Goal: Feedback & Contribution: Leave review/rating

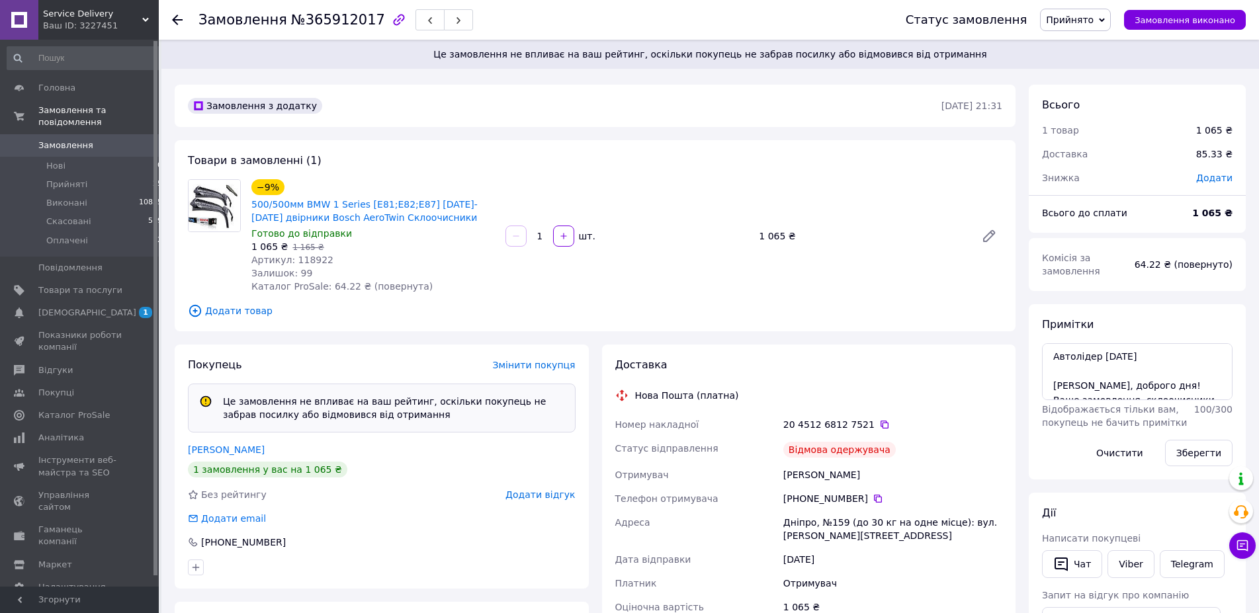
click at [800, 478] on div "Дряпак Владислав" at bounding box center [893, 475] width 224 height 24
copy div "Дряпак"
click at [832, 474] on div "Дряпак Владислав" at bounding box center [893, 475] width 224 height 24
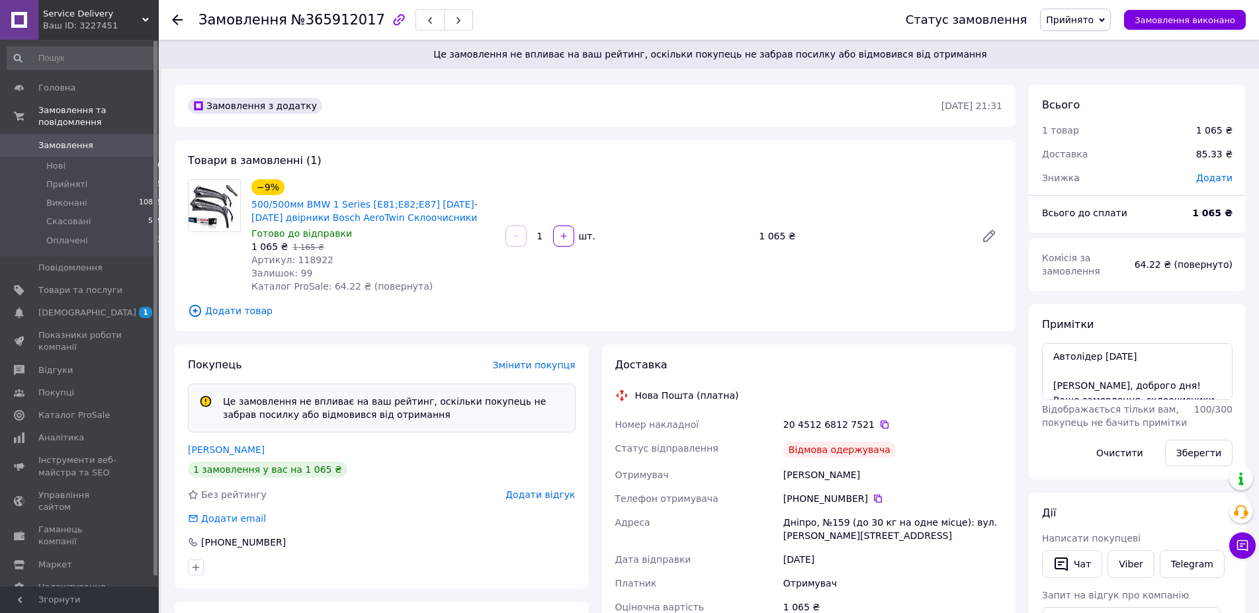
copy div "Владислав"
click at [873, 498] on icon at bounding box center [878, 499] width 11 height 11
click at [879, 420] on icon at bounding box center [884, 424] width 11 height 11
click at [553, 492] on span "Додати відгук" at bounding box center [539, 495] width 69 height 11
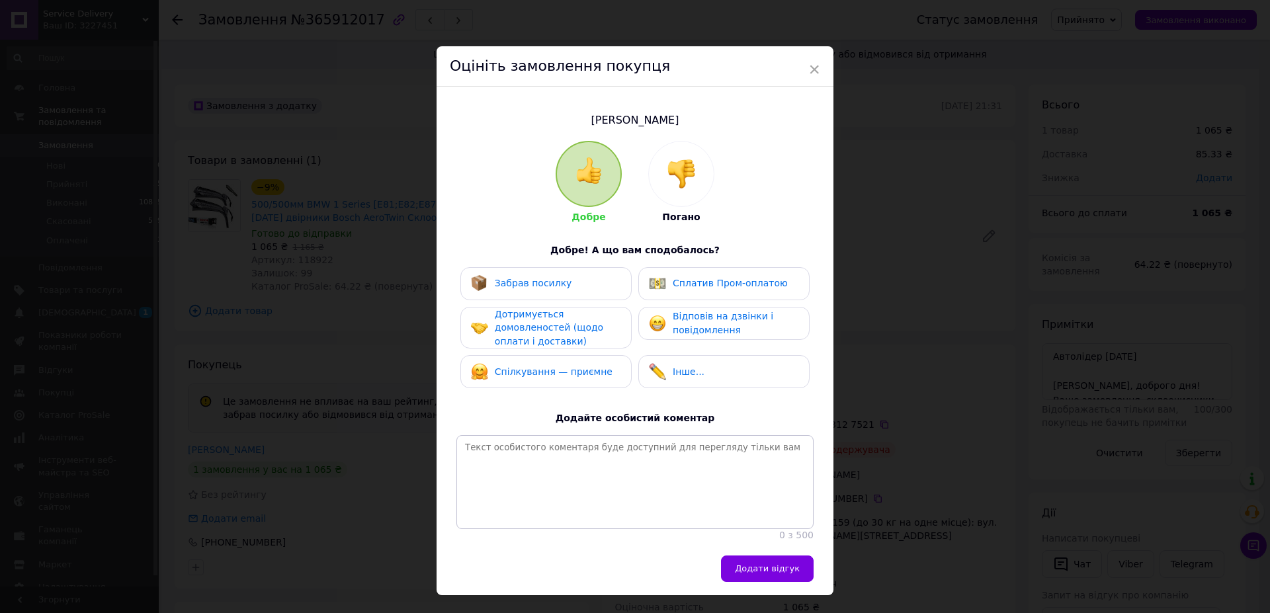
click at [697, 174] on div at bounding box center [681, 174] width 65 height 65
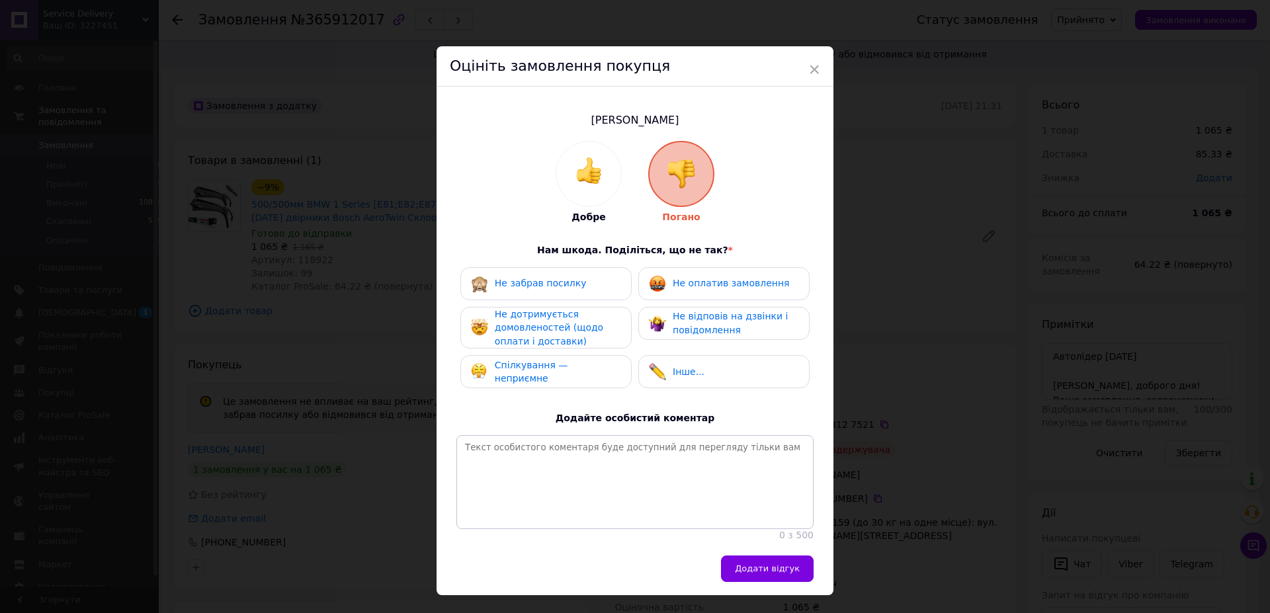
click at [562, 292] on div "Не забрав посилку" at bounding box center [545, 283] width 171 height 33
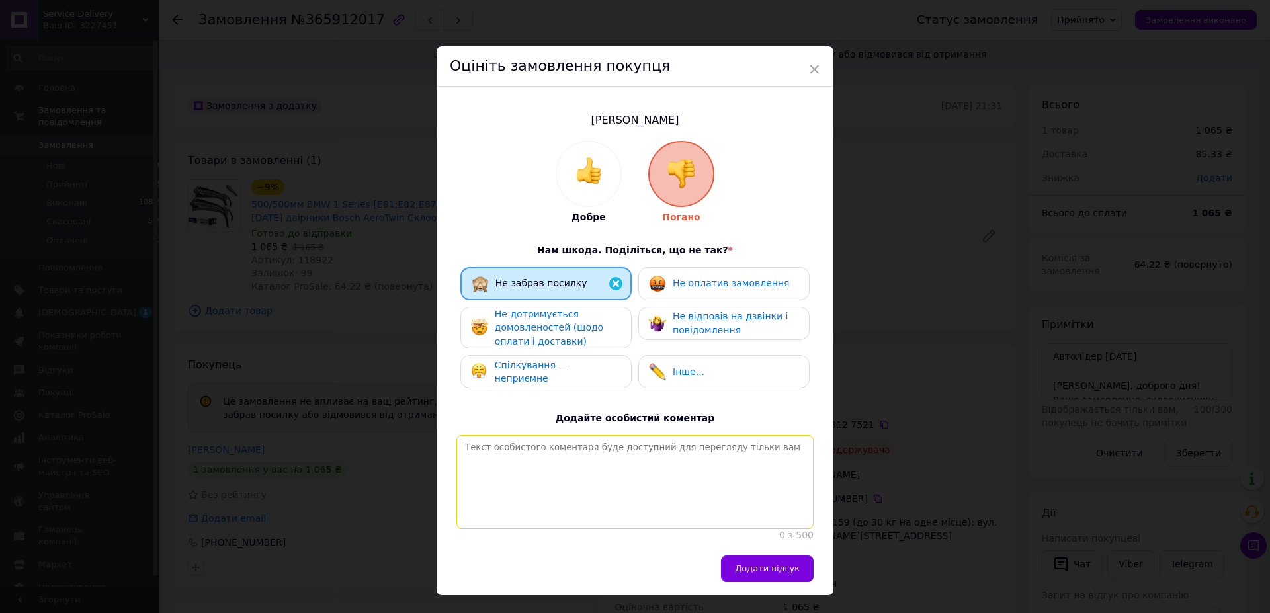
click at [580, 529] on textarea at bounding box center [634, 482] width 357 height 94
type textarea "Гандон не забрав посилку!!!"
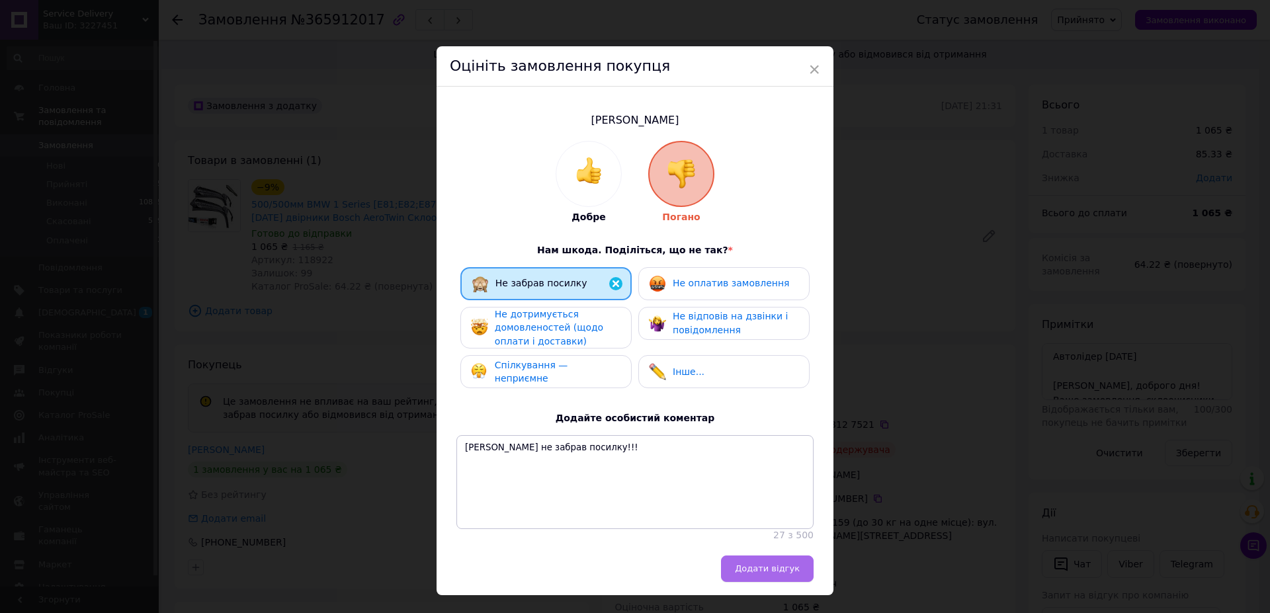
click at [759, 582] on button "Додати відгук" at bounding box center [767, 569] width 93 height 26
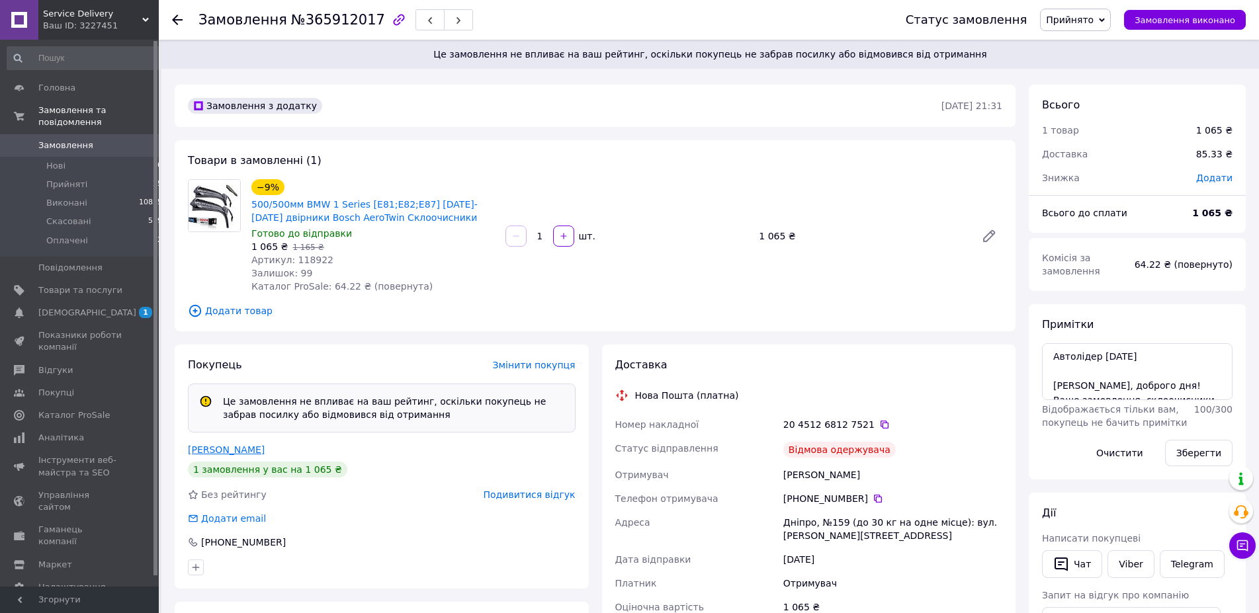
click at [234, 445] on link "Дряпак Владислав" at bounding box center [226, 450] width 77 height 11
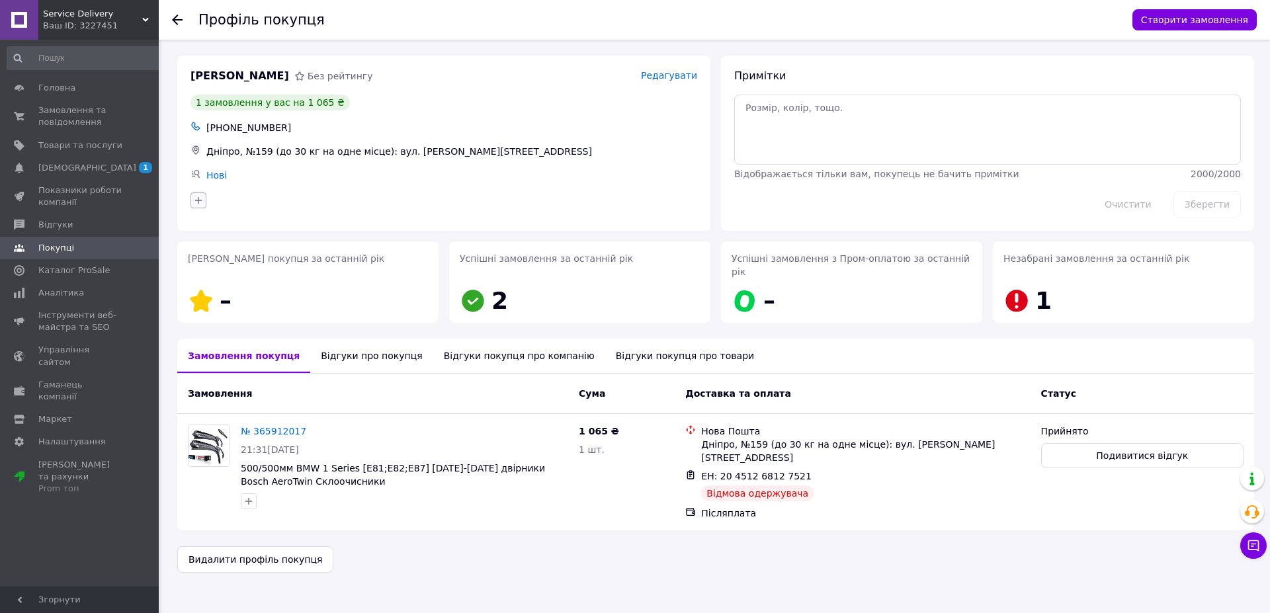
click at [201, 199] on icon "button" at bounding box center [198, 200] width 11 height 11
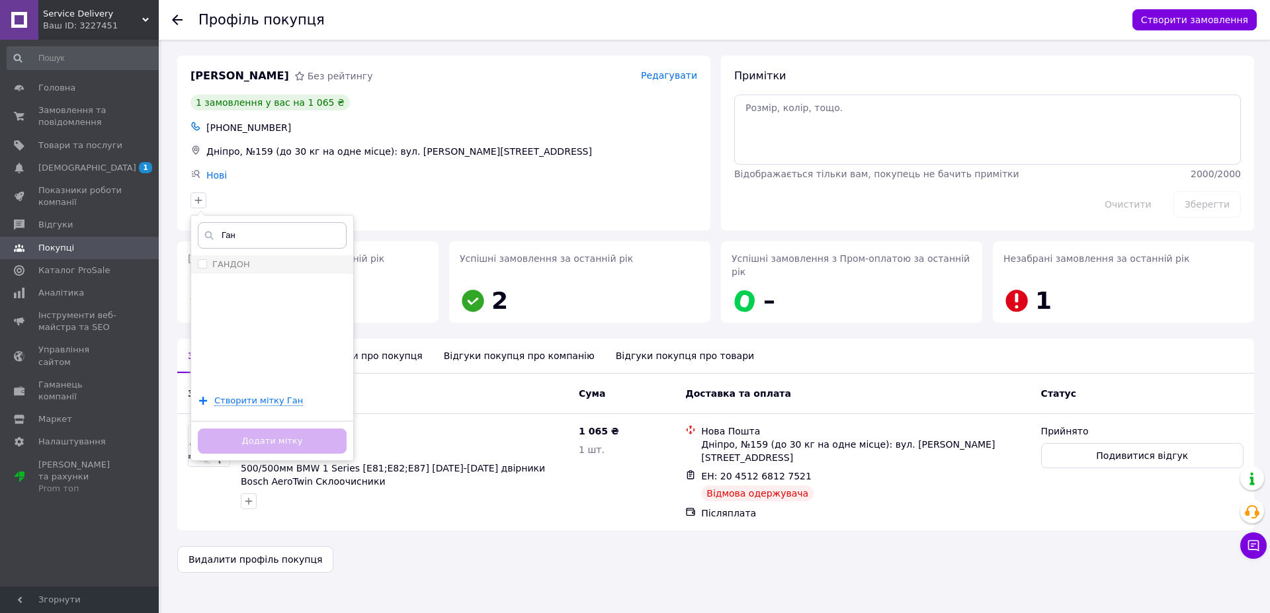
type input "Ган"
click at [200, 264] on input "ГАНДОН" at bounding box center [202, 263] width 9 height 9
checkbox input "true"
click at [283, 435] on button "Додати мітку" at bounding box center [272, 442] width 149 height 26
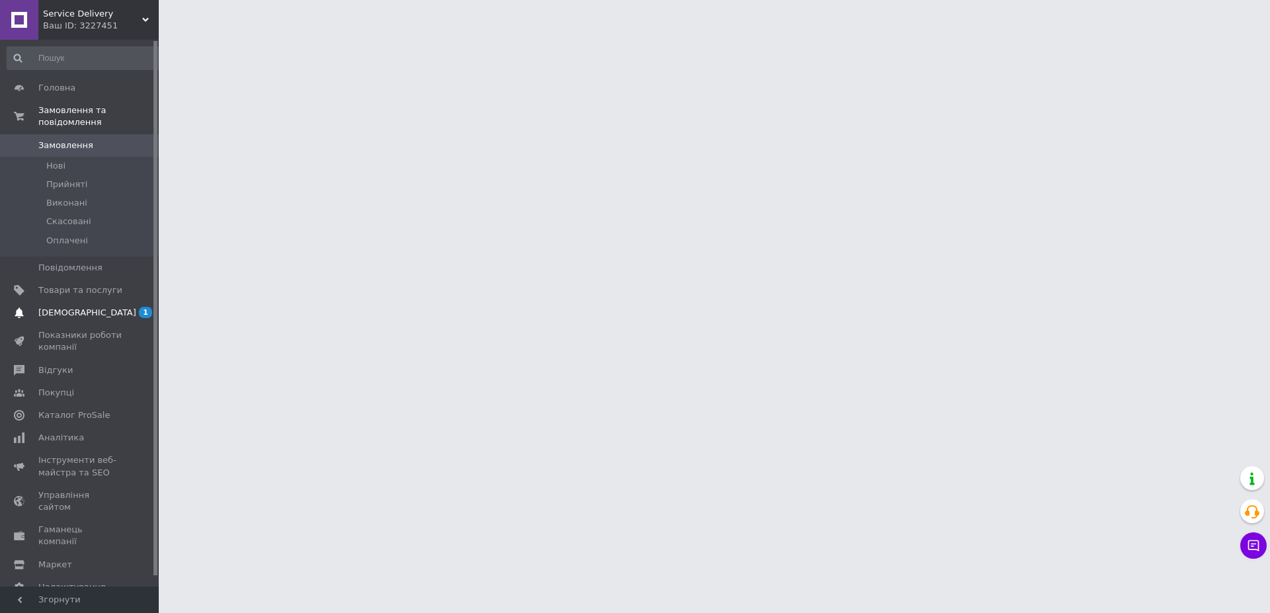
click at [83, 307] on span "[DEMOGRAPHIC_DATA]" at bounding box center [87, 313] width 98 height 12
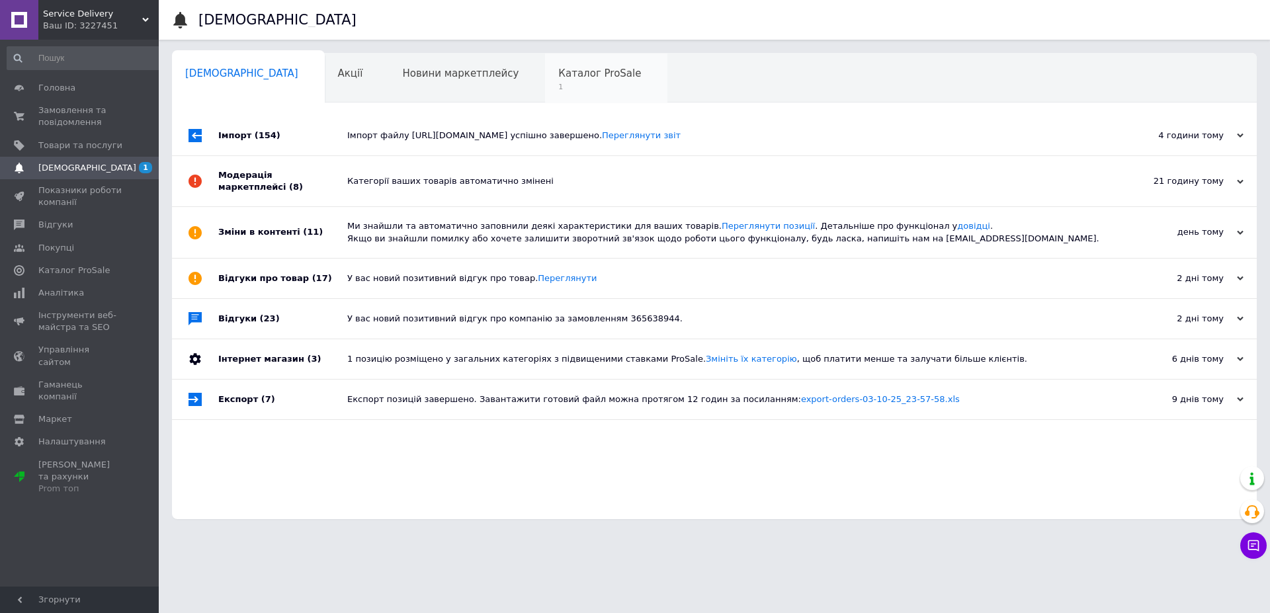
click at [558, 77] on span "Каталог ProSale" at bounding box center [599, 73] width 83 height 12
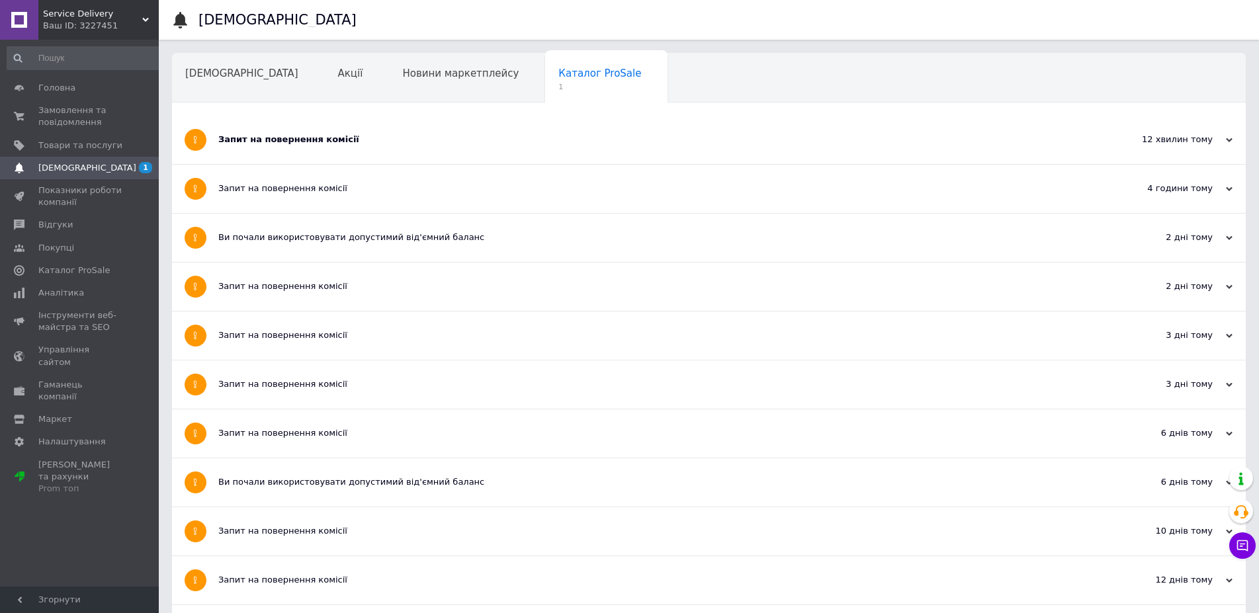
click at [292, 137] on div "Запит на повернення комісії" at bounding box center [659, 140] width 882 height 12
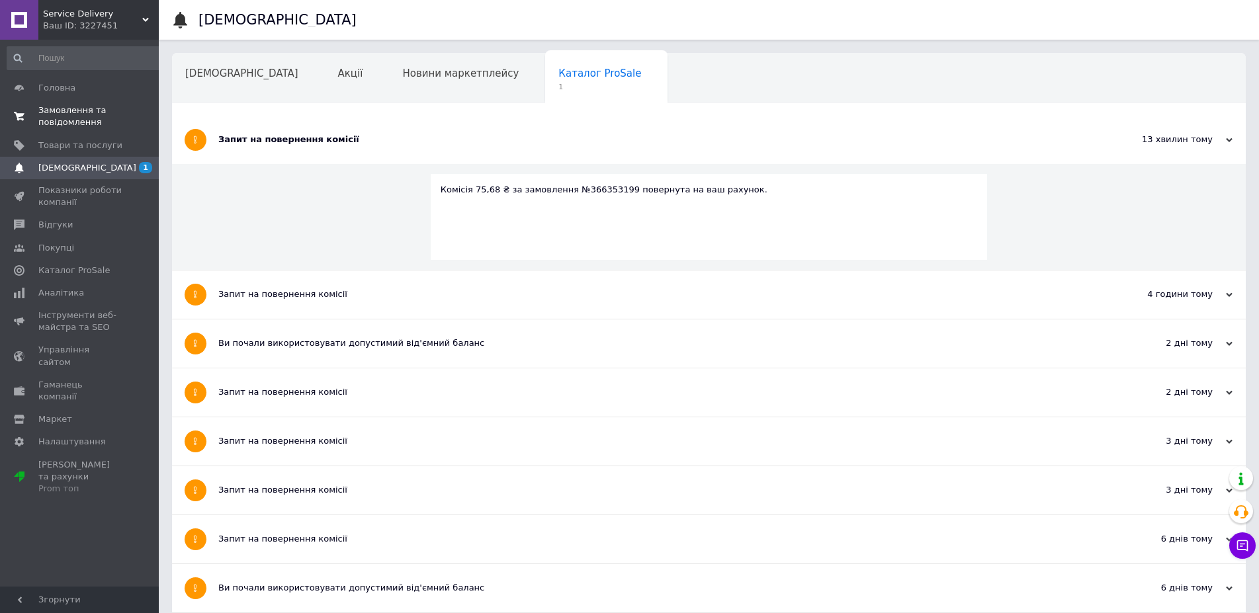
click at [83, 112] on span "Замовлення та повідомлення" at bounding box center [80, 117] width 84 height 24
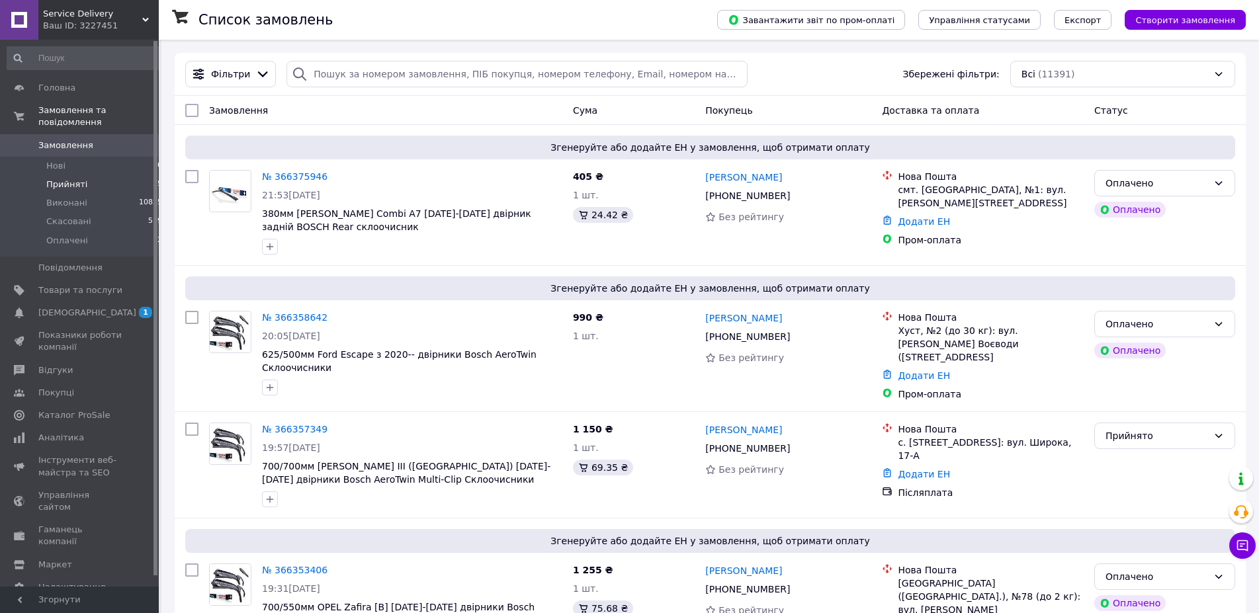
click at [77, 179] on span "Прийняті" at bounding box center [66, 185] width 41 height 12
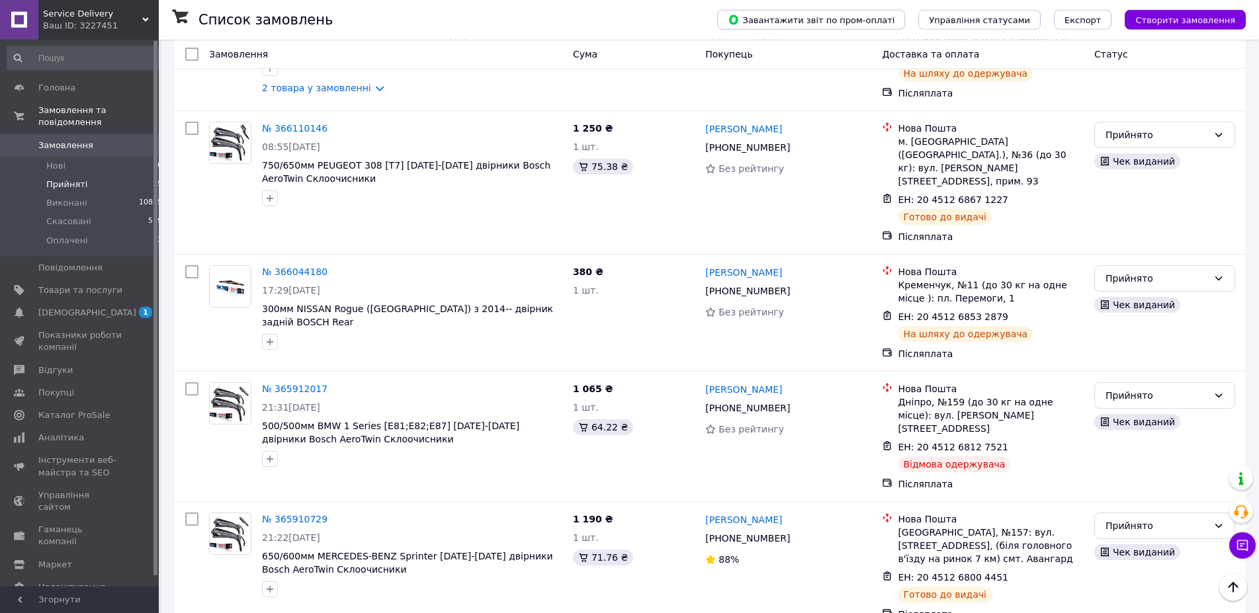
scroll to position [1932, 0]
